Goal: Information Seeking & Learning: Learn about a topic

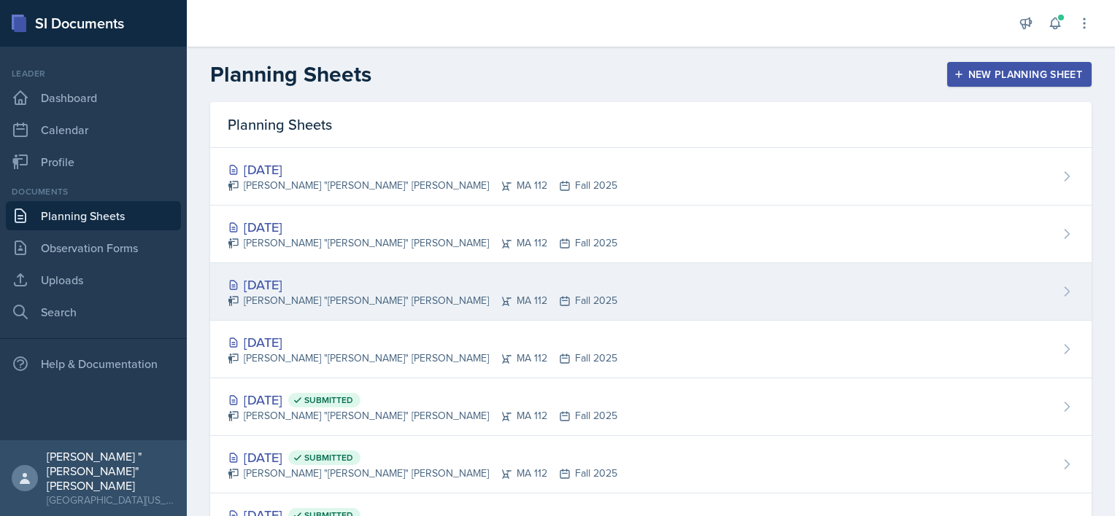
click at [297, 288] on div "[DATE]" at bounding box center [422, 285] width 389 height 20
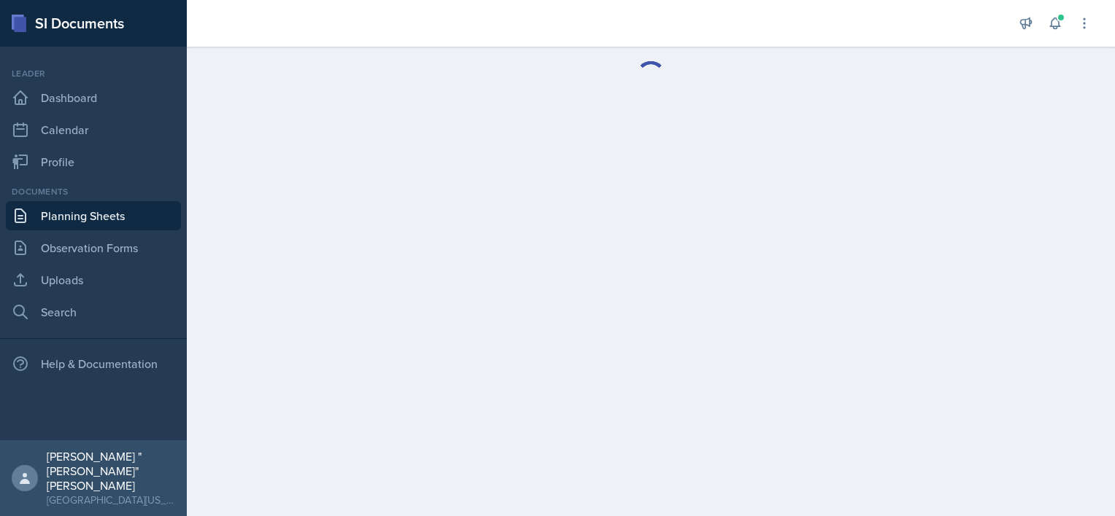
click at [297, 288] on main at bounding box center [651, 282] width 928 height 470
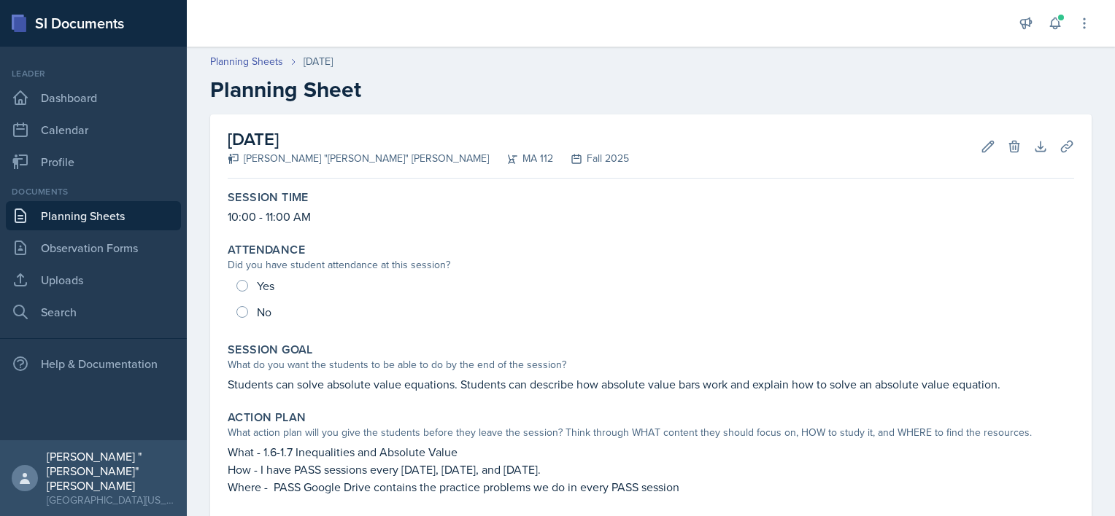
click at [143, 206] on link "Planning Sheets" at bounding box center [93, 215] width 175 height 29
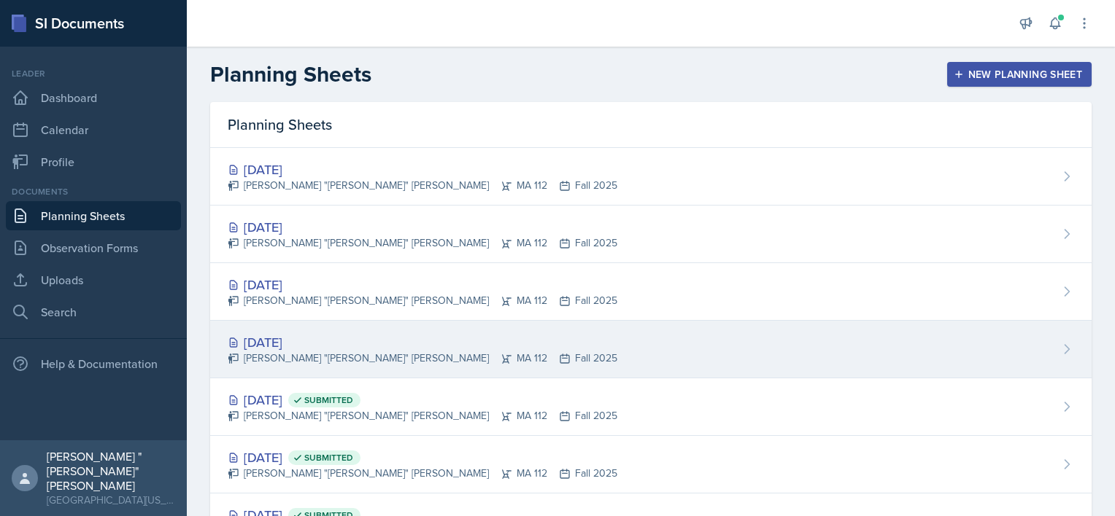
click at [338, 356] on div "[PERSON_NAME] "[PERSON_NAME]" [PERSON_NAME] MA 112 Fall 2025" at bounding box center [422, 358] width 389 height 15
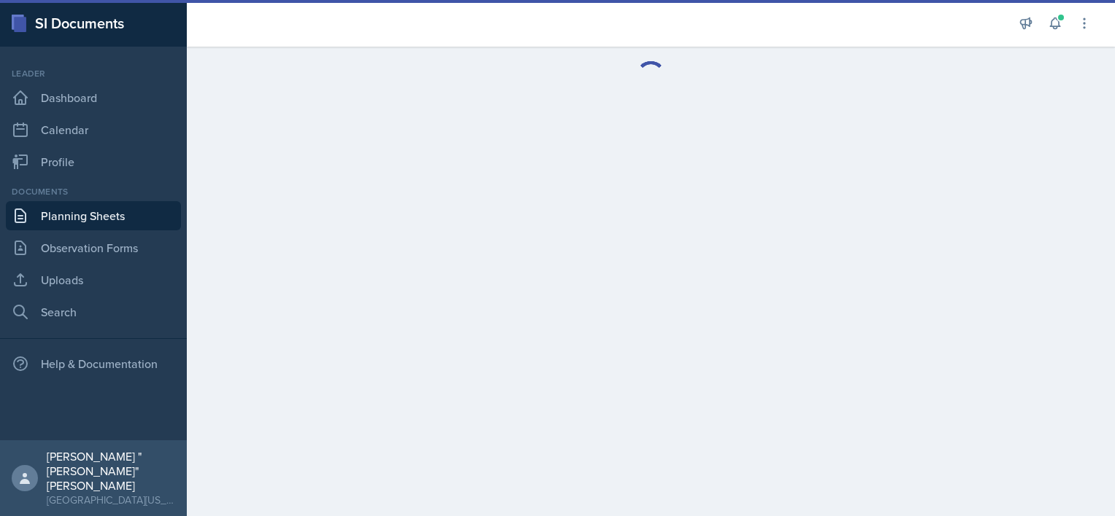
click at [338, 356] on main at bounding box center [651, 282] width 928 height 470
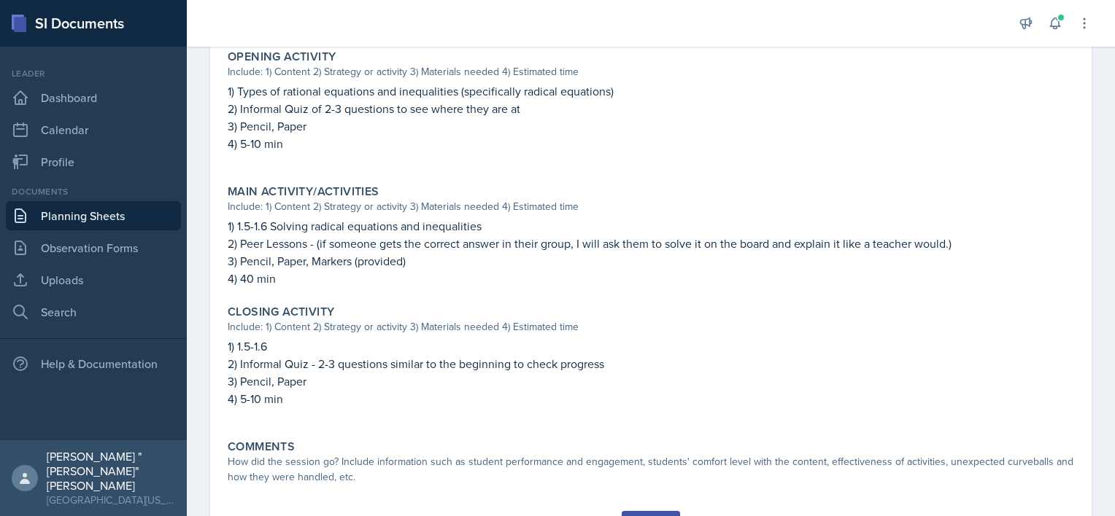
scroll to position [528, 0]
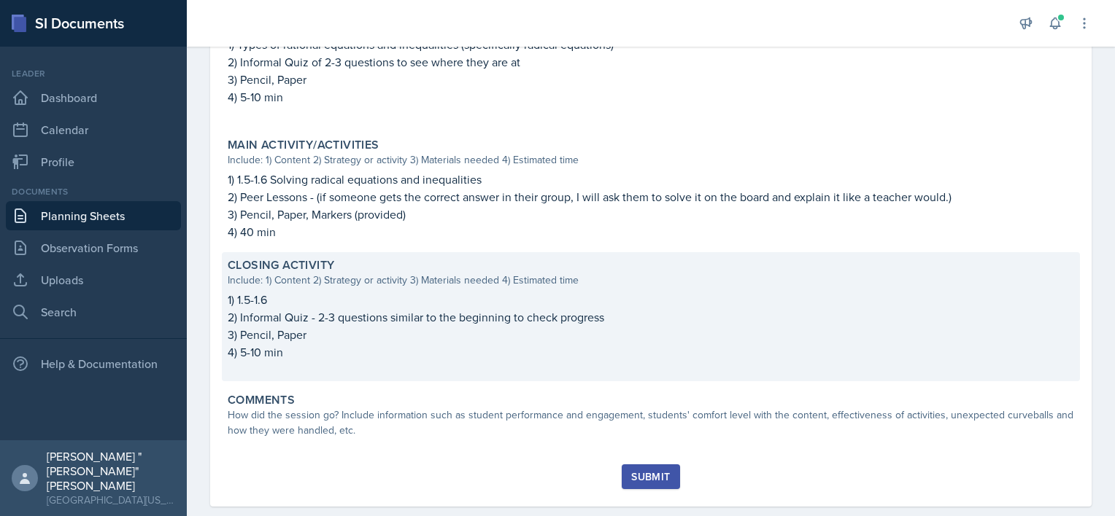
click at [422, 324] on p "2) Informal Quiz - 2-3 questions similar to the beginning to check progress" at bounding box center [651, 318] width 846 height 18
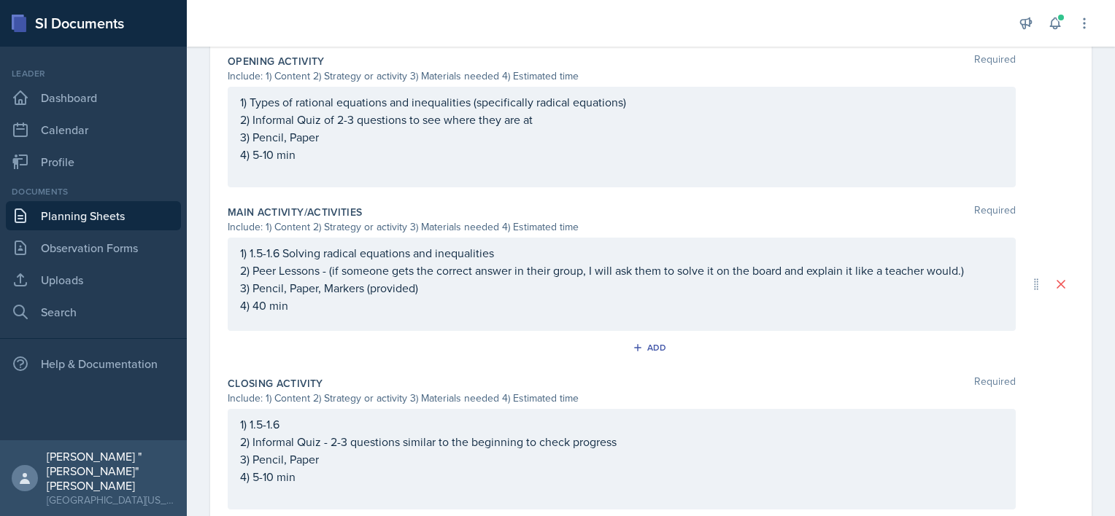
scroll to position [612, 0]
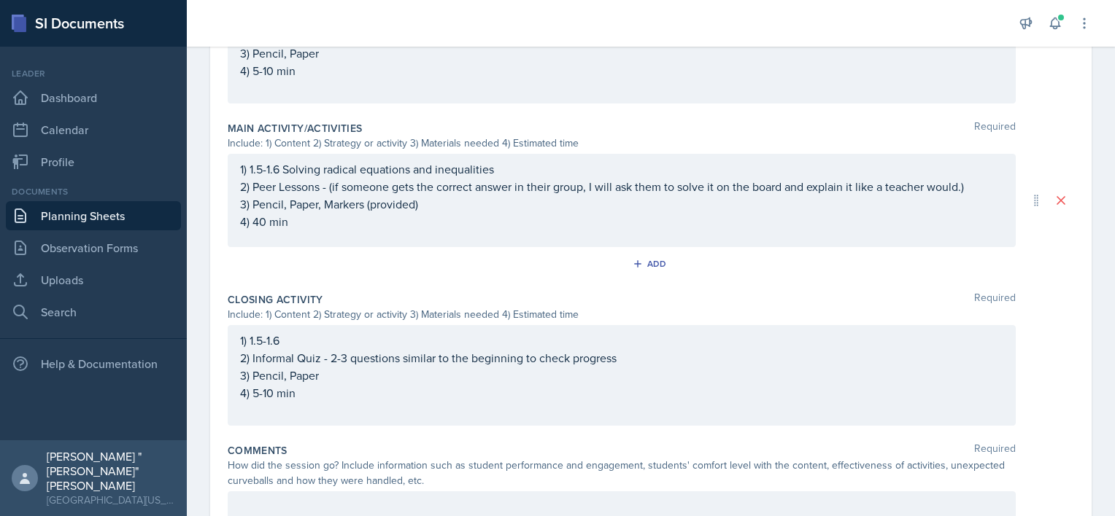
click at [324, 356] on div "1) 1.5-1.6 2) Informal Quiz - 2-3 questions similar to the beginning to check p…" at bounding box center [621, 376] width 763 height 88
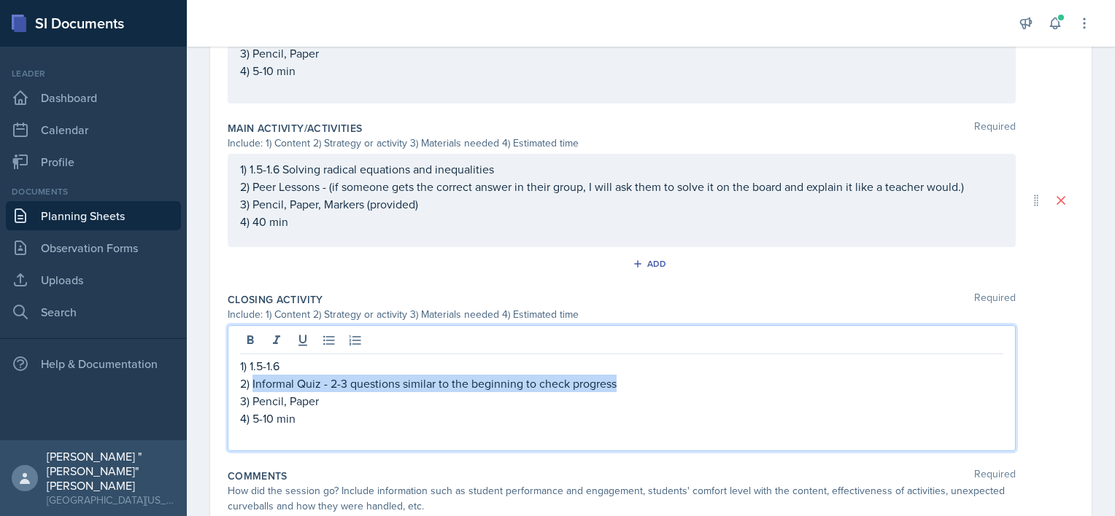
drag, startPoint x: 626, startPoint y: 379, endPoint x: 254, endPoint y: 381, distance: 372.0
click at [254, 381] on p "2) Informal Quiz - 2-3 questions similar to the beginning to check progress" at bounding box center [621, 384] width 763 height 18
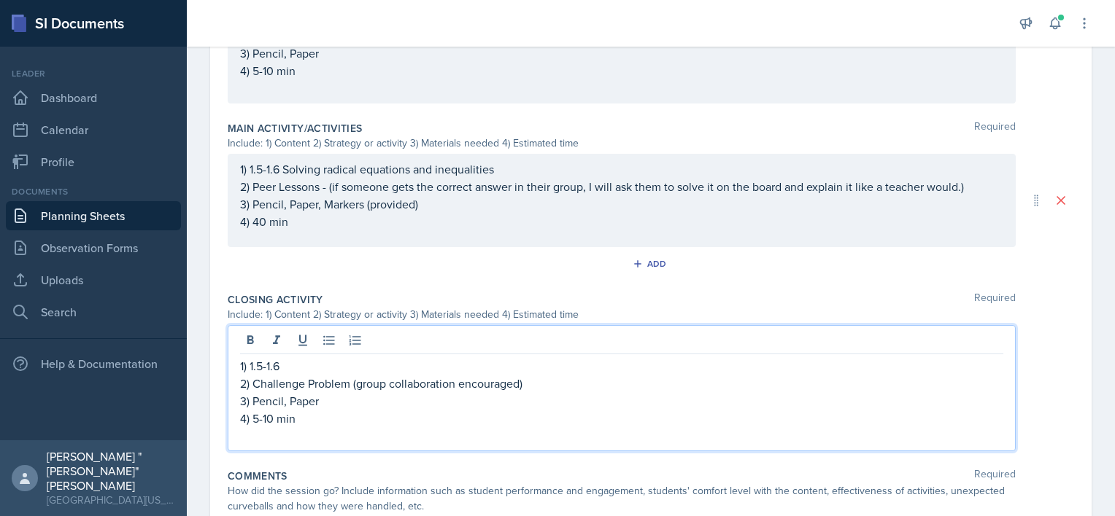
click at [306, 474] on div "Comments Required" at bounding box center [651, 476] width 846 height 15
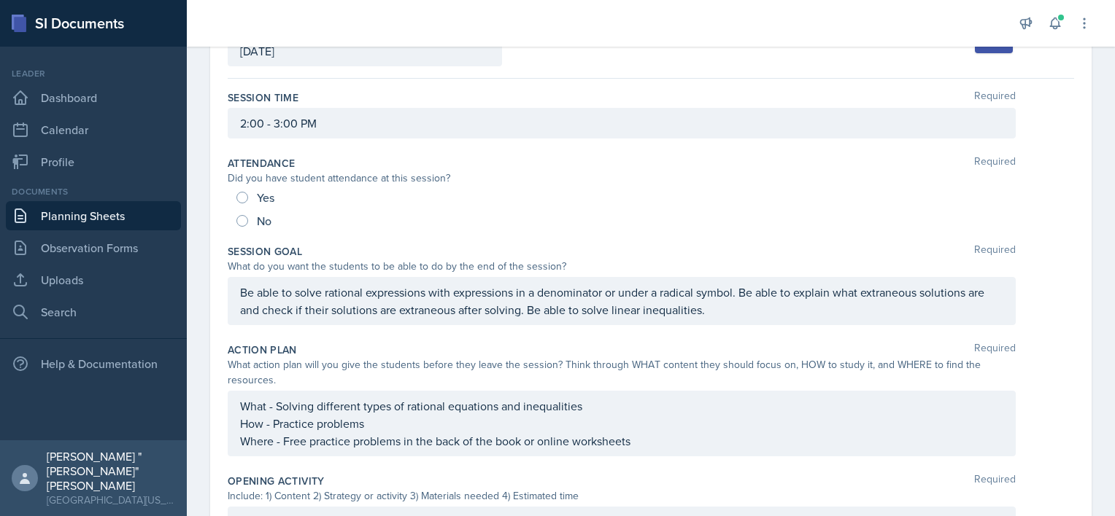
scroll to position [106, 0]
